Goal: Information Seeking & Learning: Learn about a topic

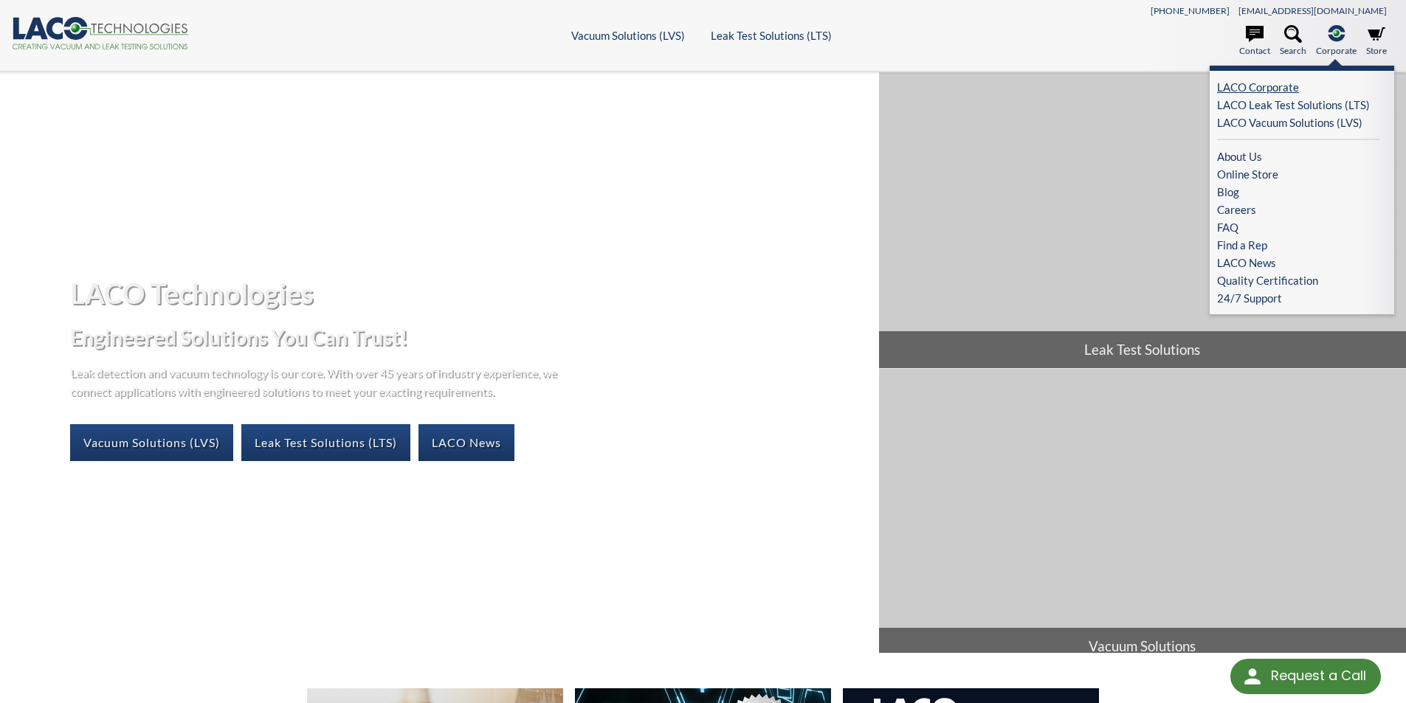
click at [1288, 86] on link "LACO Corporate" at bounding box center [1298, 87] width 162 height 18
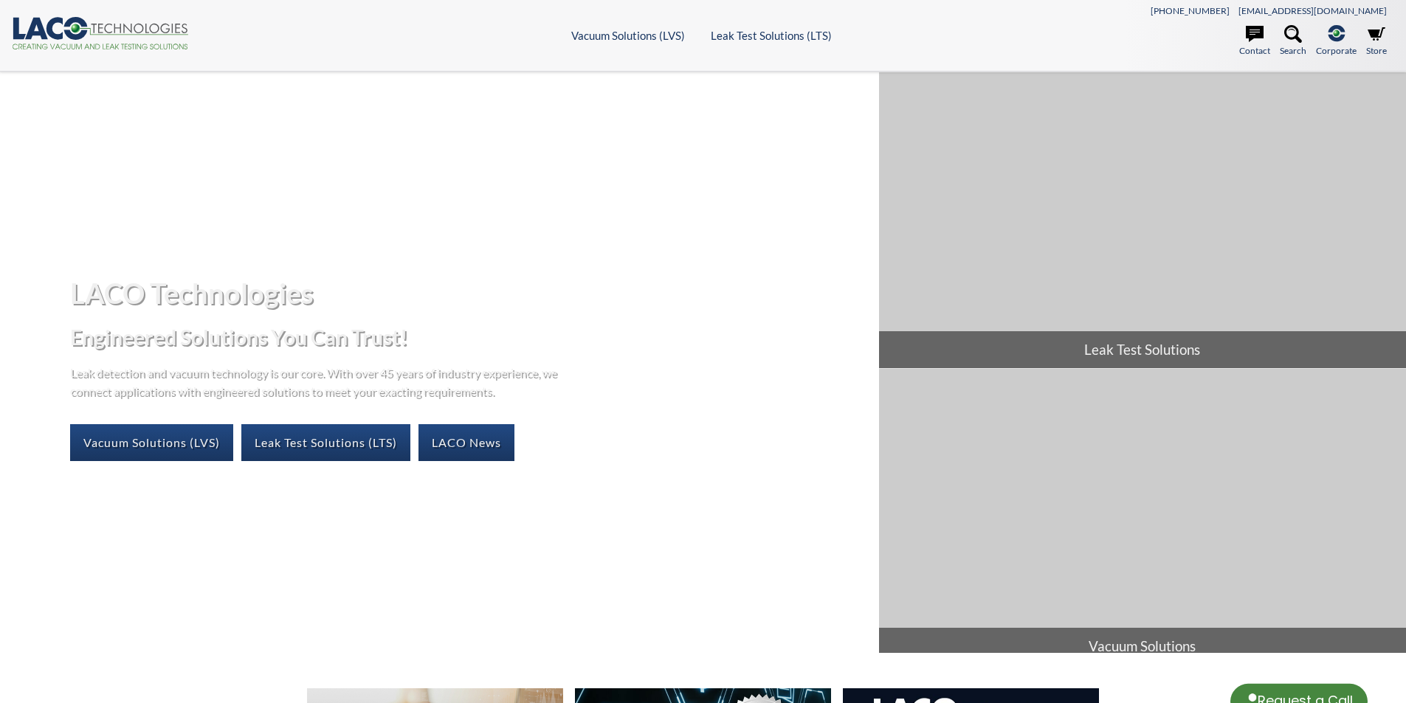
select select "Language Translate Widget"
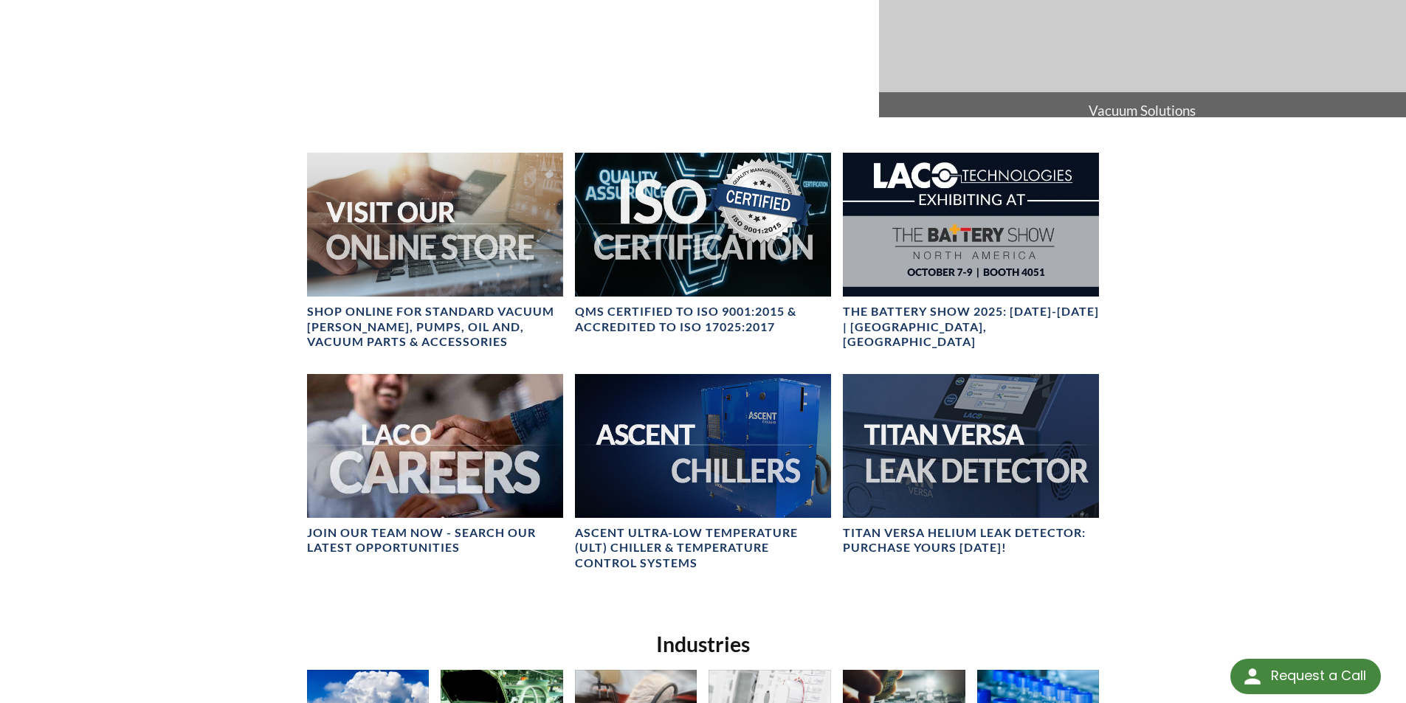
scroll to position [590, 0]
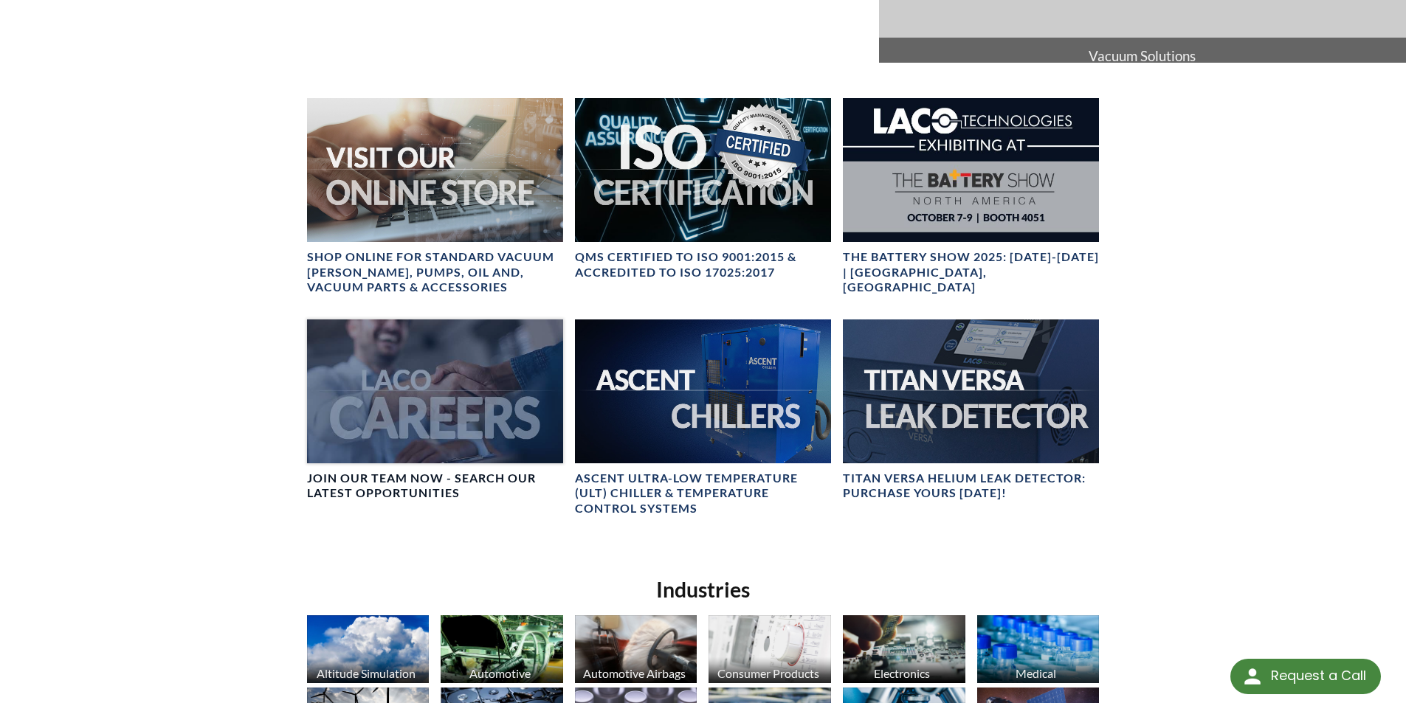
click at [441, 435] on div at bounding box center [435, 392] width 256 height 144
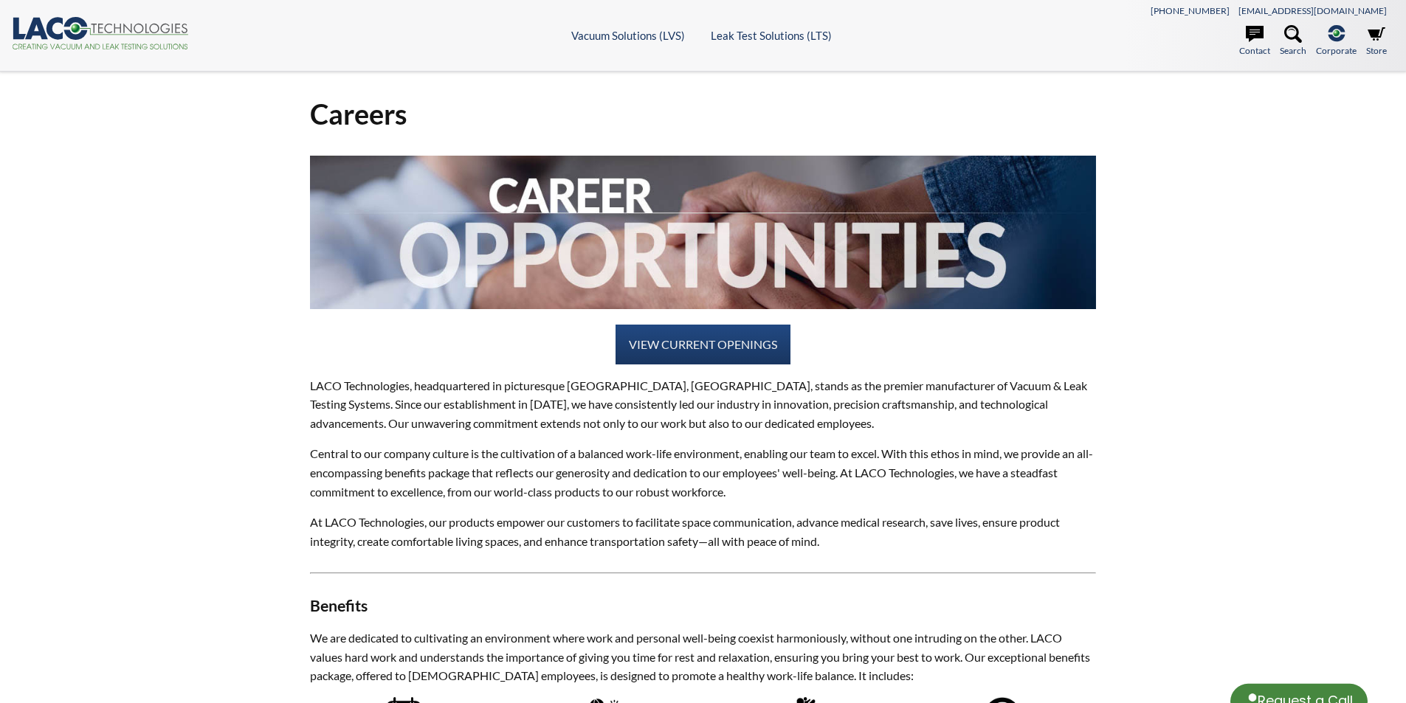
select select "Language Translate Widget"
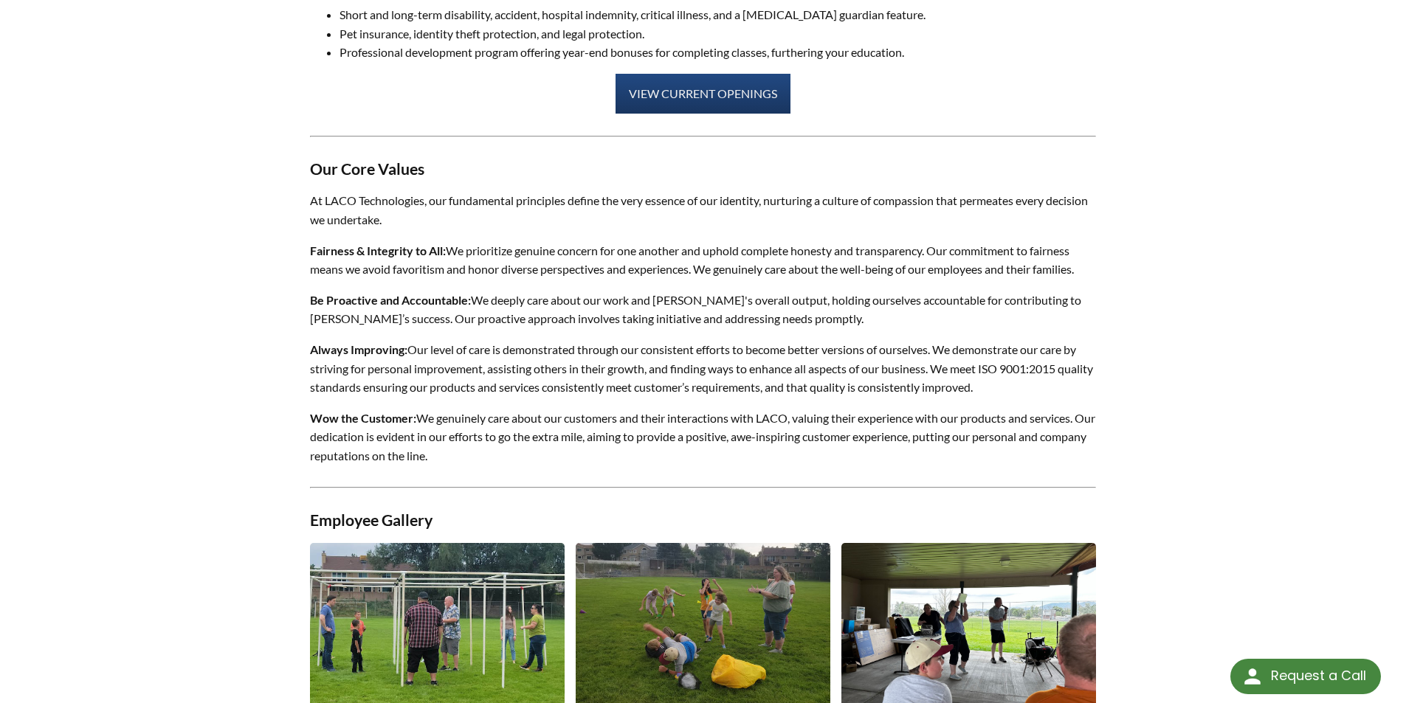
scroll to position [1107, 0]
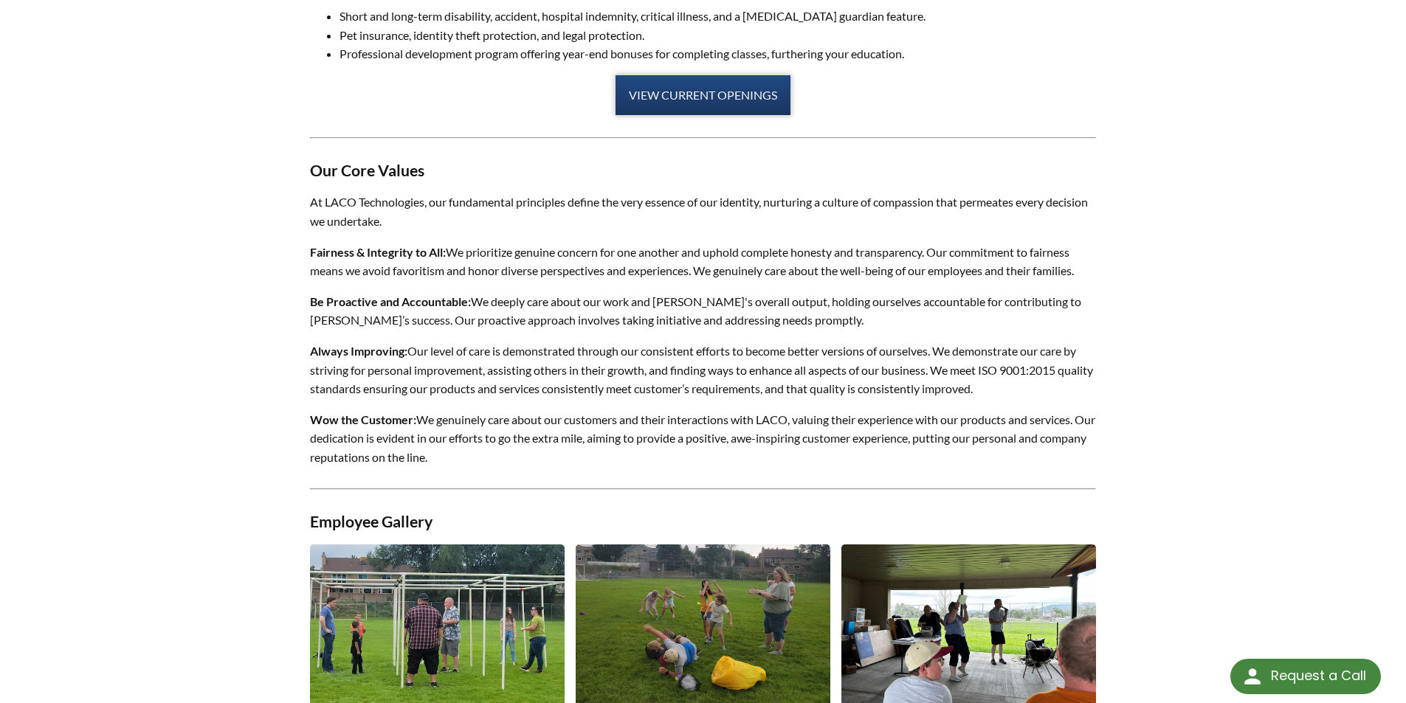
click at [688, 102] on link "VIEW CURRENT OPENINGS" at bounding box center [703, 95] width 175 height 40
